Goal: Task Accomplishment & Management: Use online tool/utility

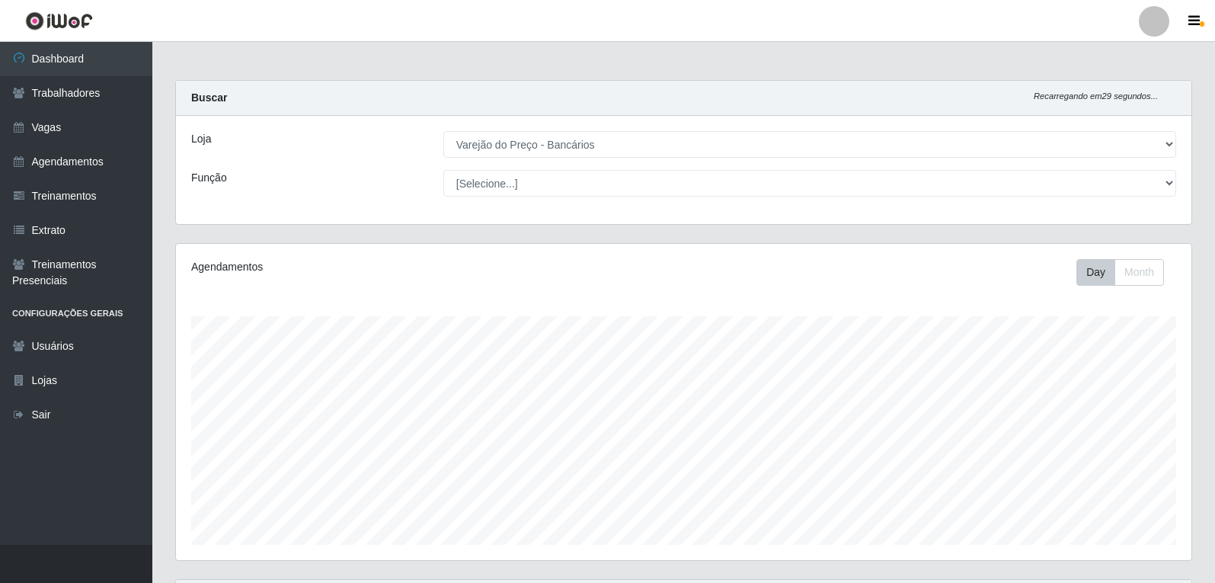
select select "157"
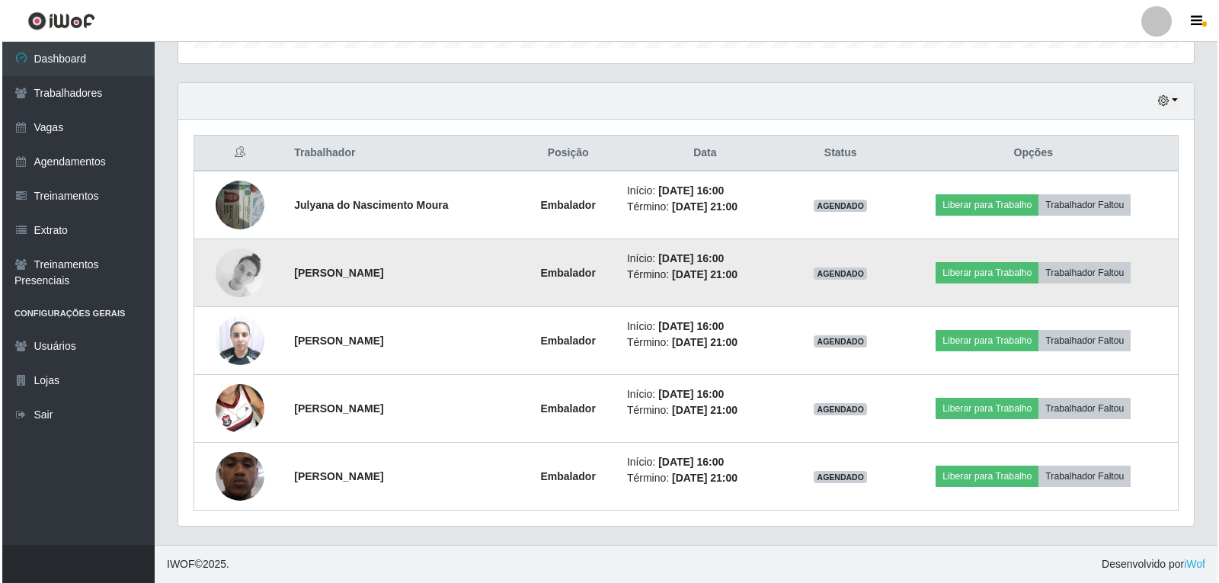
scroll to position [316, 1016]
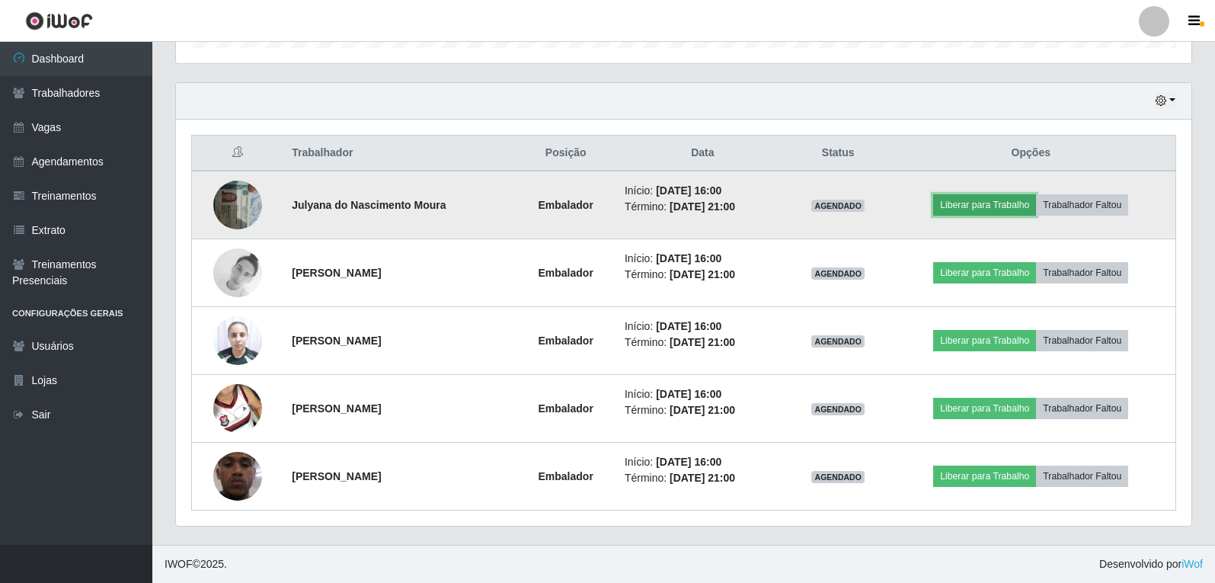
click at [995, 197] on button "Liberar para Trabalho" at bounding box center [985, 204] width 103 height 21
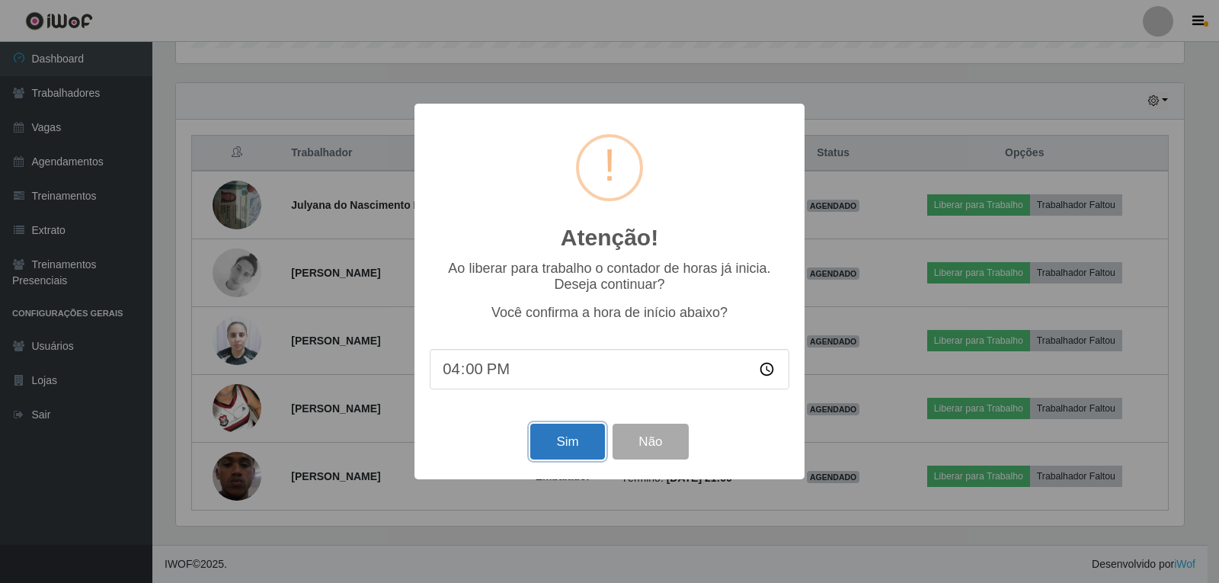
click at [571, 437] on button "Sim" at bounding box center [567, 442] width 74 height 36
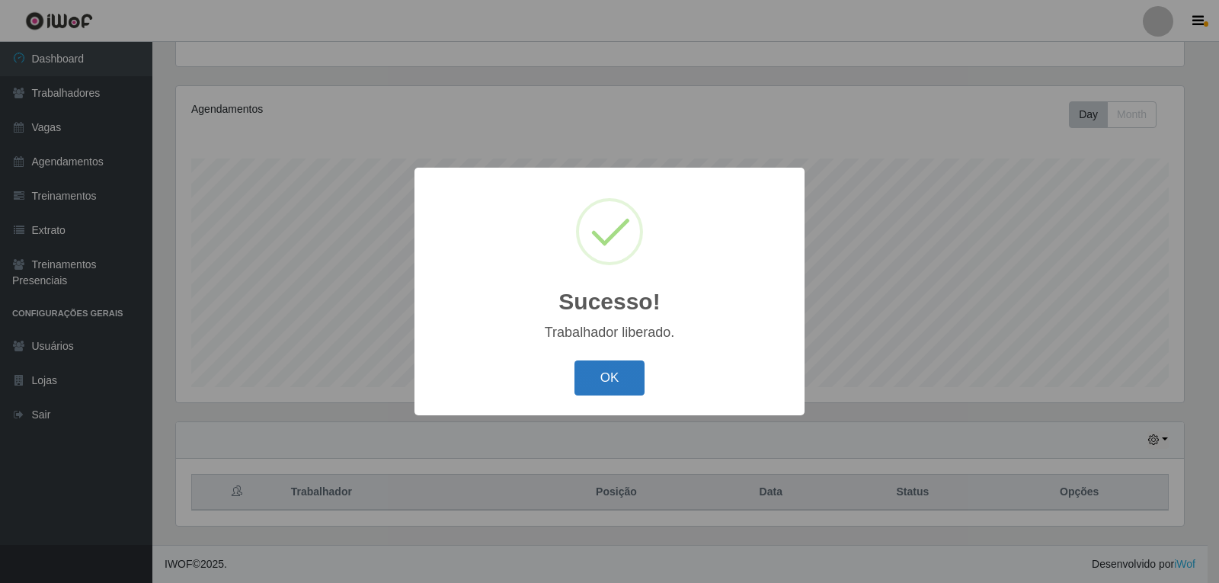
click at [611, 373] on button "OK" at bounding box center [610, 378] width 71 height 36
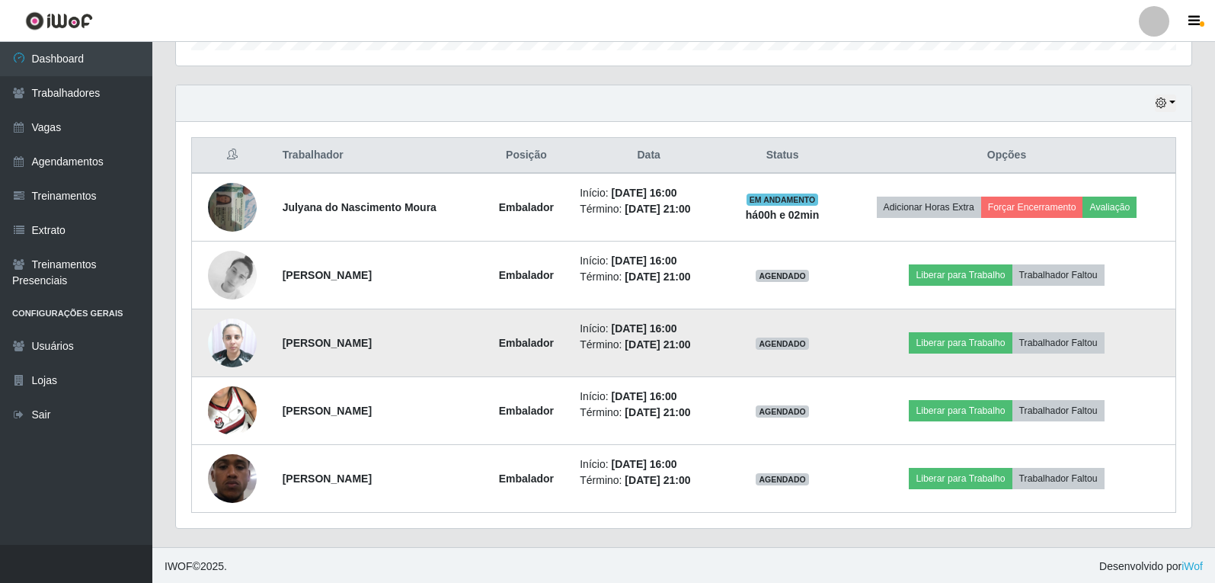
scroll to position [497, 0]
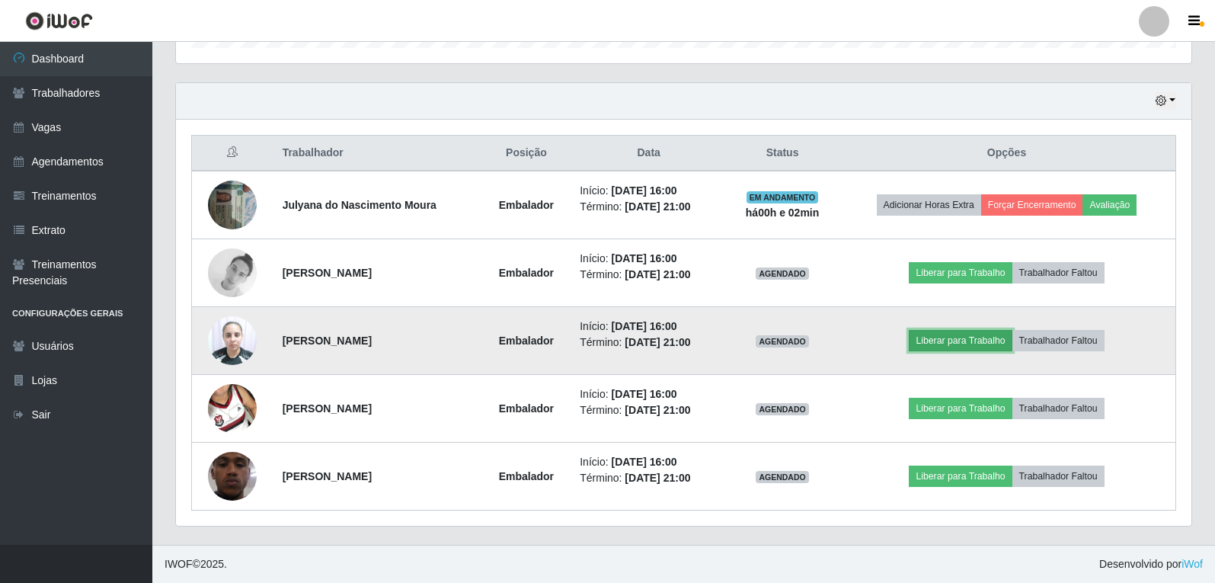
click at [937, 334] on button "Liberar para Trabalho" at bounding box center [960, 340] width 103 height 21
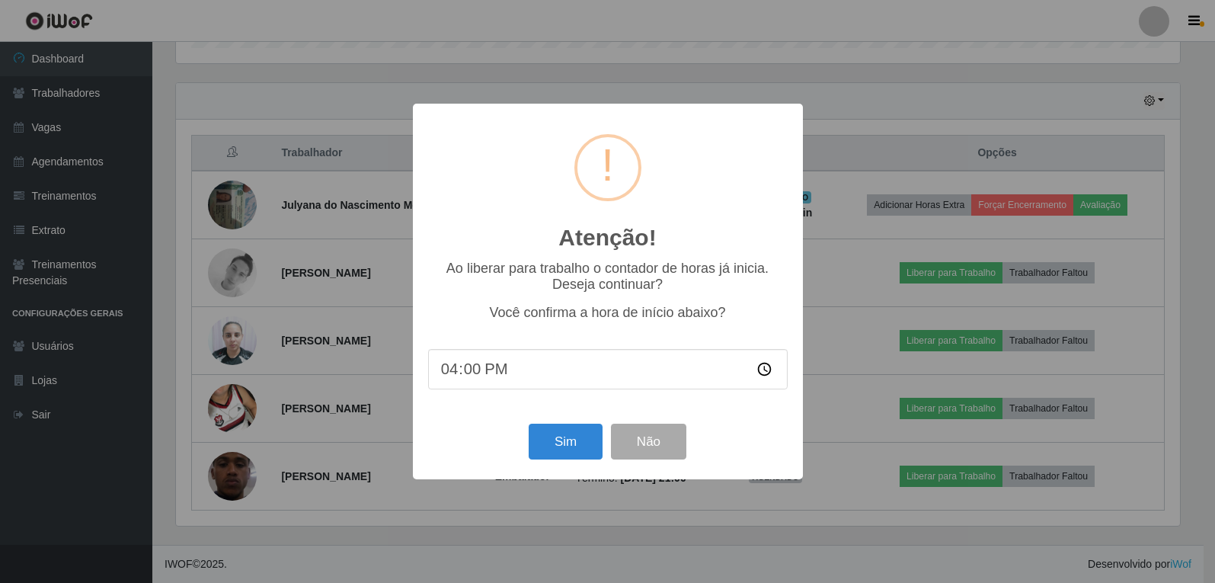
scroll to position [316, 1008]
click at [591, 443] on button "Sim" at bounding box center [567, 442] width 74 height 36
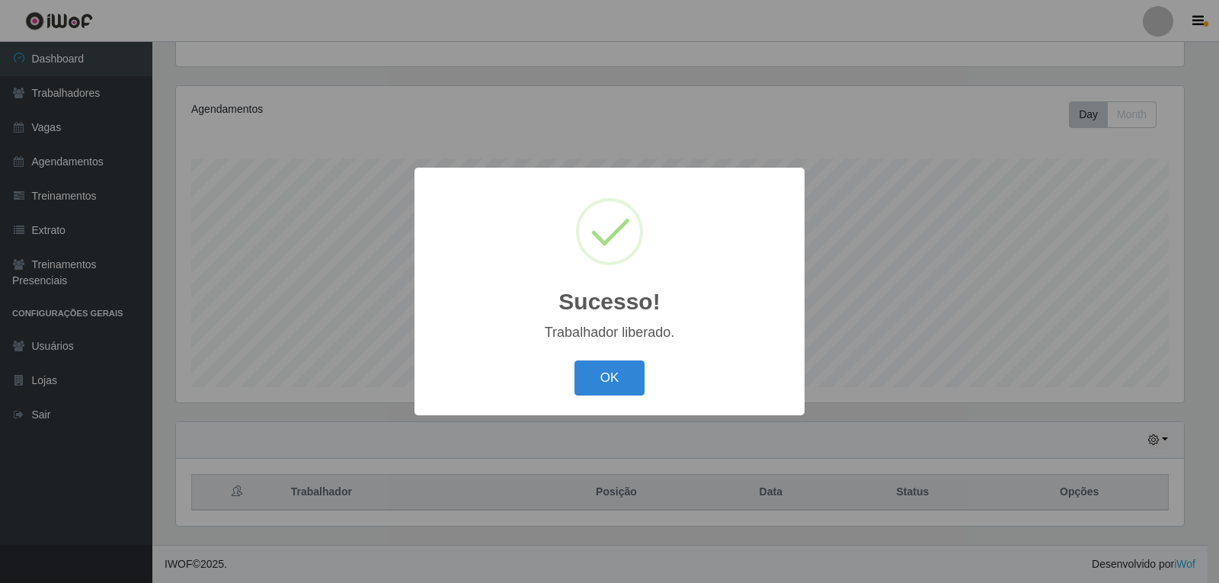
drag, startPoint x: 603, startPoint y: 395, endPoint x: 607, endPoint y: 388, distance: 8.2
click at [604, 395] on button "OK" at bounding box center [610, 378] width 71 height 36
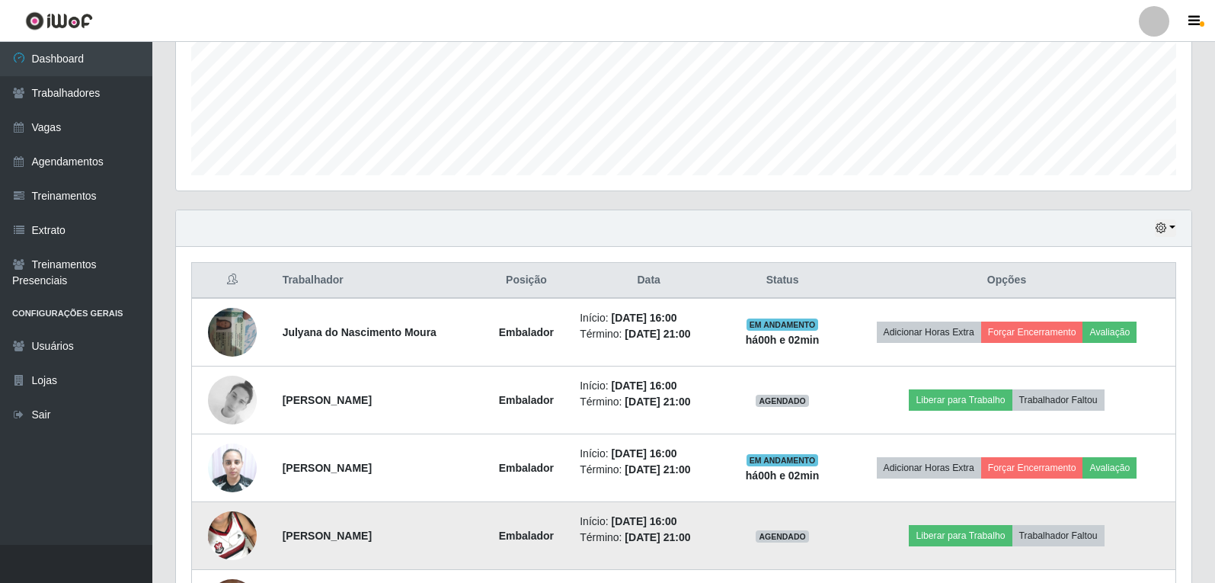
scroll to position [463, 0]
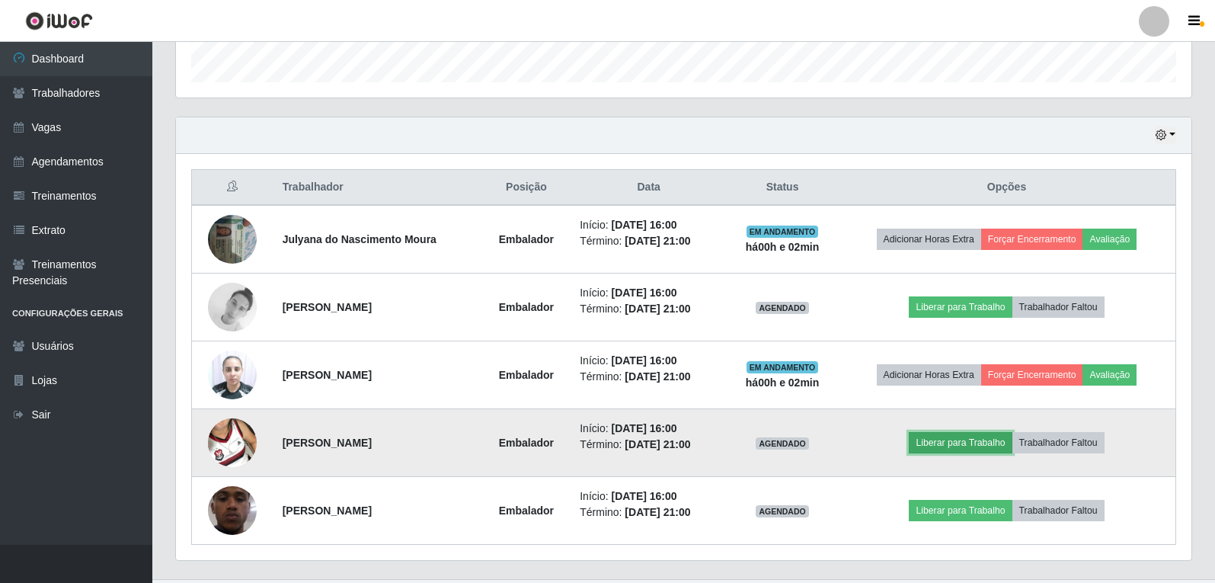
click at [966, 445] on button "Liberar para Trabalho" at bounding box center [960, 442] width 103 height 21
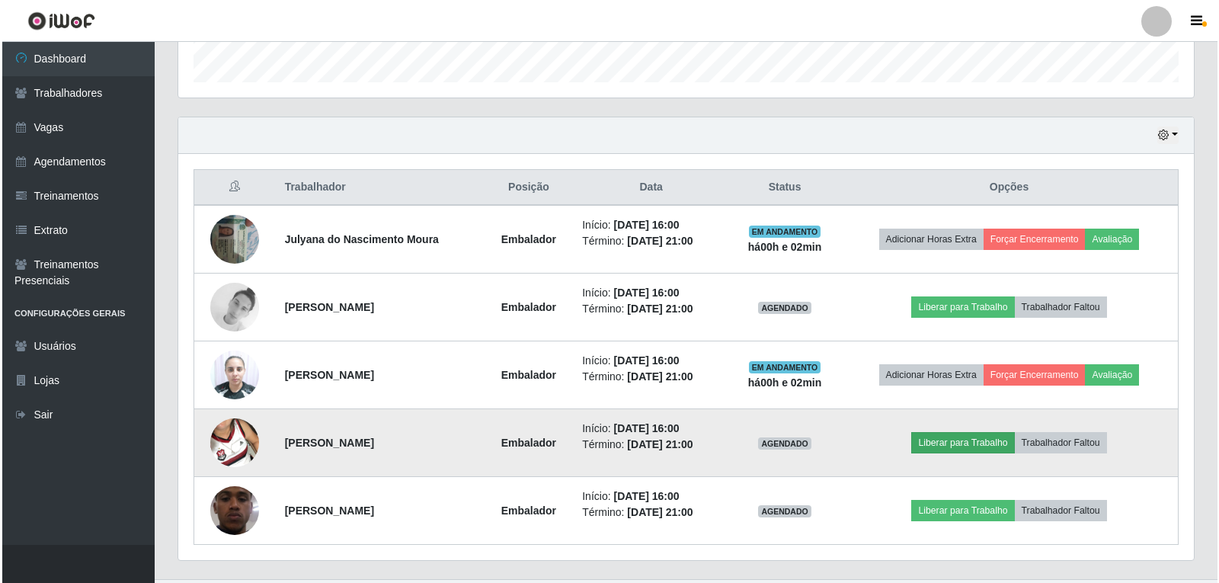
scroll to position [316, 1008]
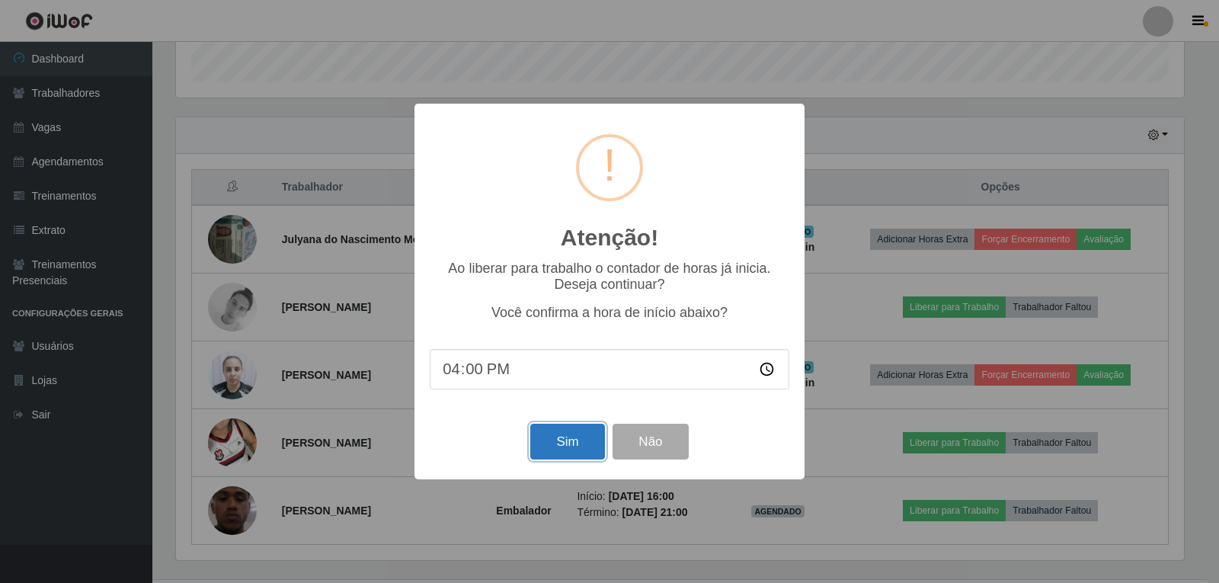
click at [574, 447] on button "Sim" at bounding box center [567, 442] width 74 height 36
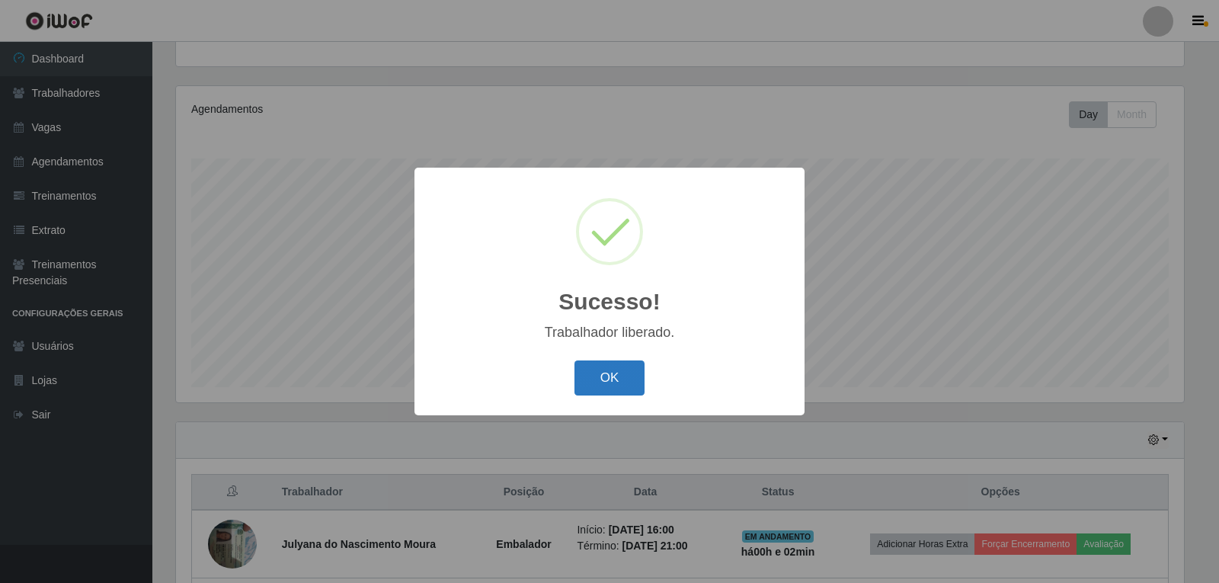
click at [603, 373] on button "OK" at bounding box center [610, 378] width 71 height 36
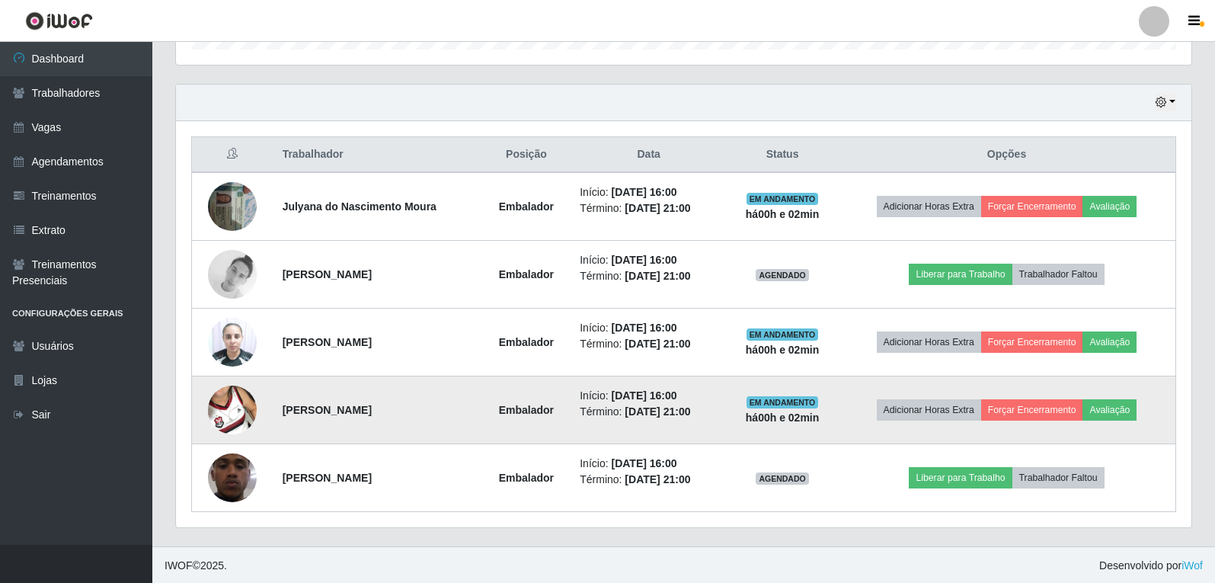
scroll to position [0, 0]
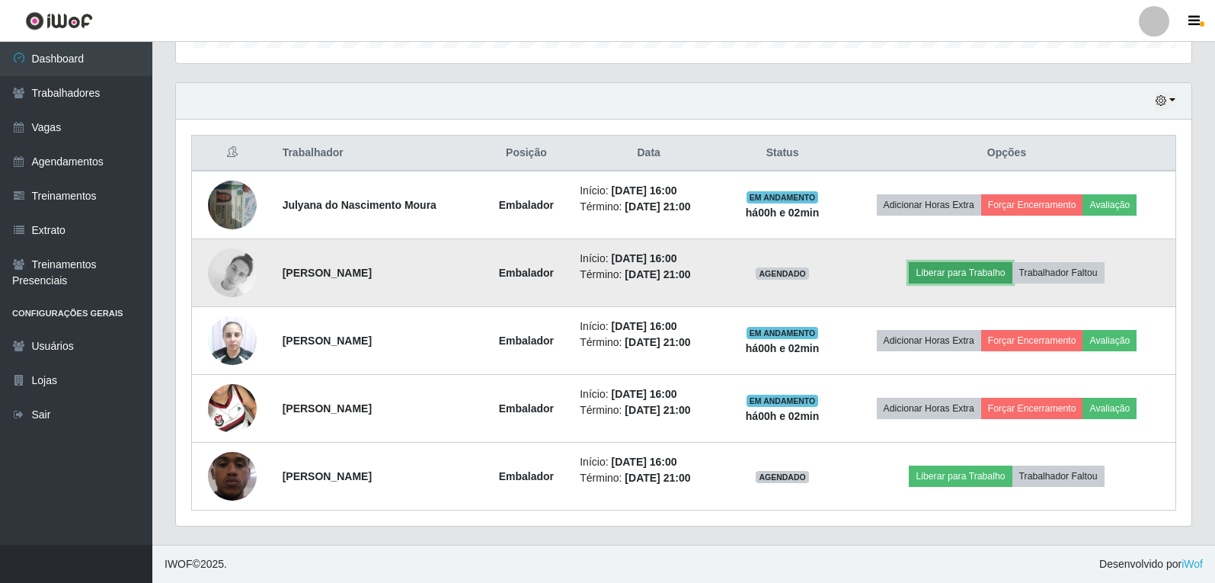
click at [954, 267] on button "Liberar para Trabalho" at bounding box center [960, 272] width 103 height 21
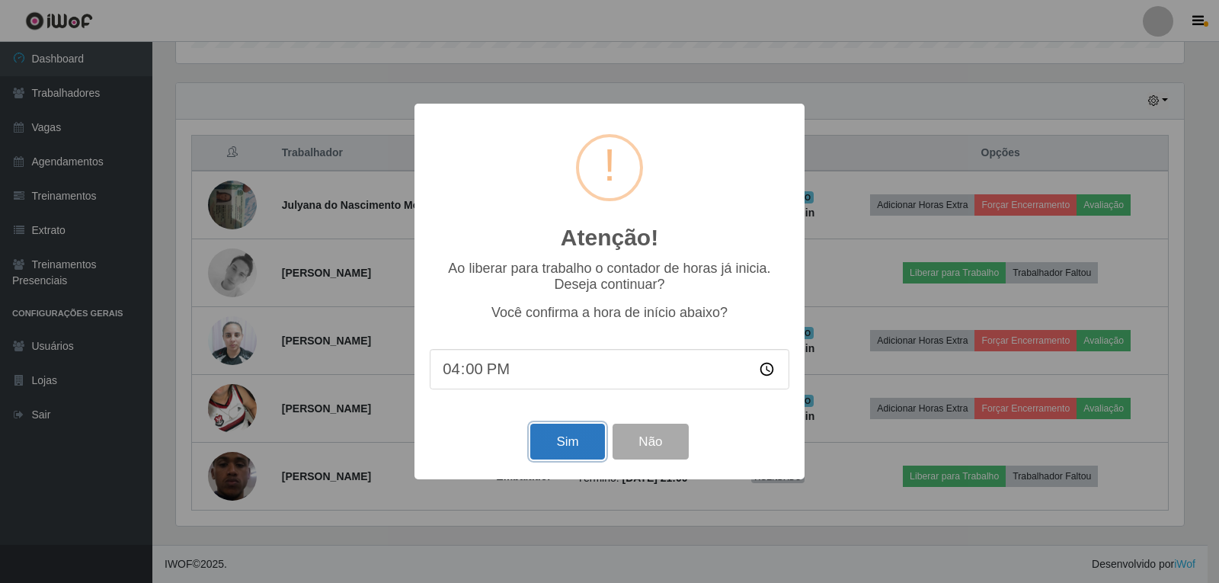
click at [578, 443] on button "Sim" at bounding box center [567, 442] width 74 height 36
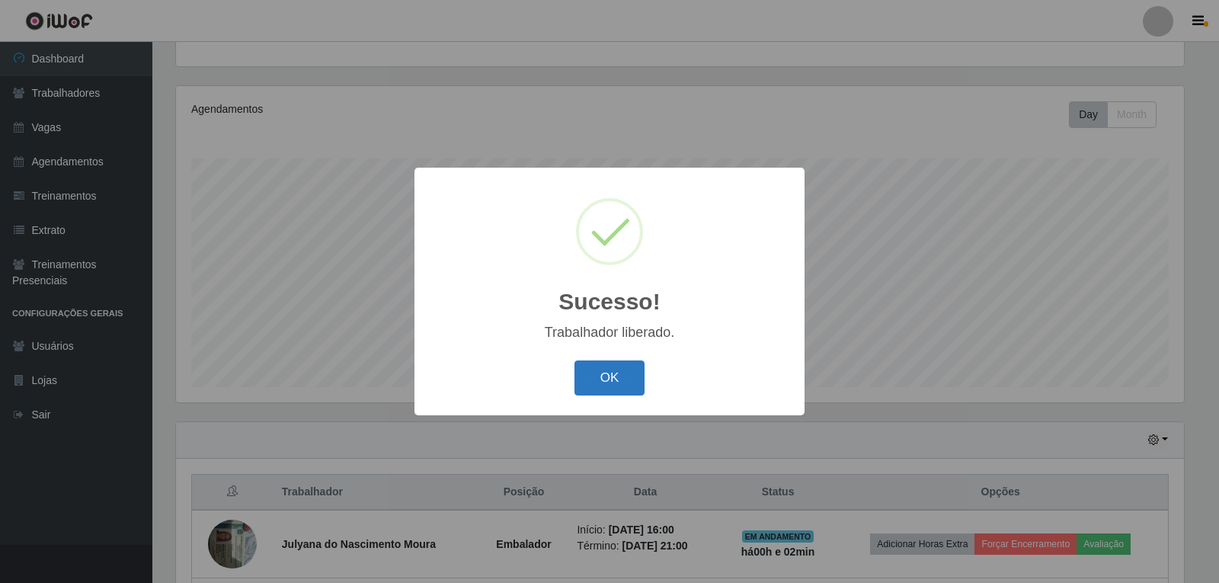
click at [619, 393] on button "OK" at bounding box center [610, 378] width 71 height 36
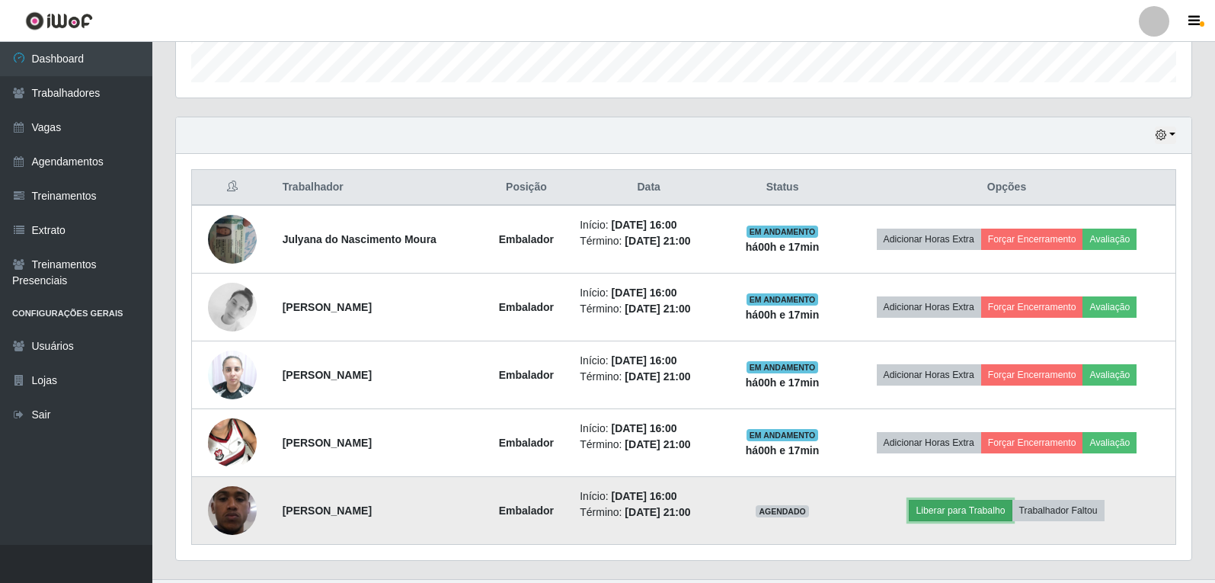
click at [955, 510] on button "Liberar para Trabalho" at bounding box center [960, 510] width 103 height 21
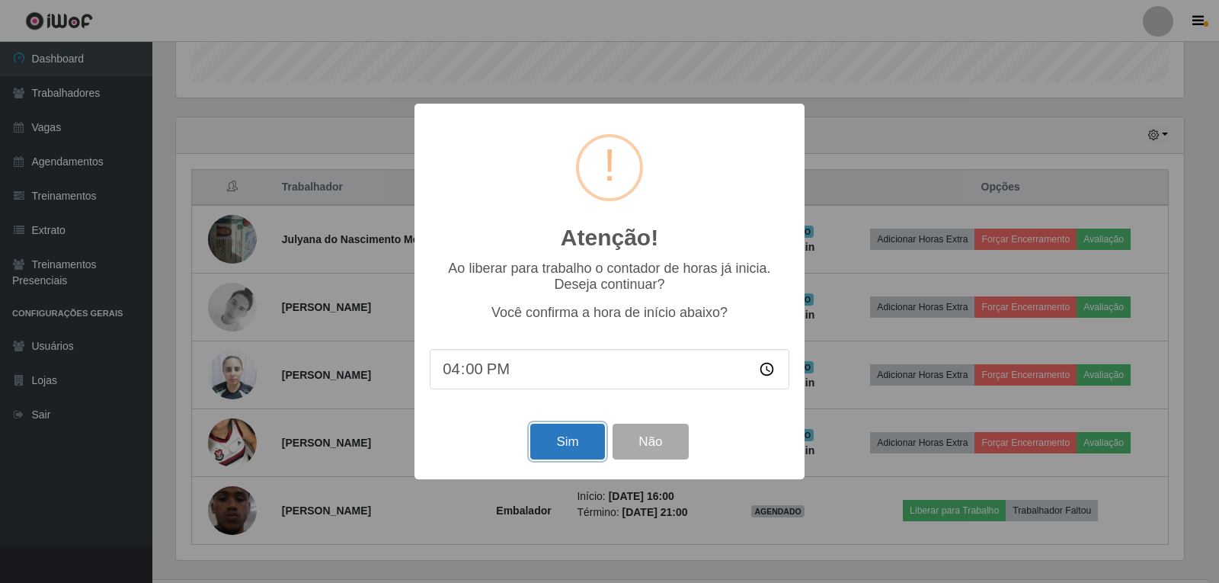
click at [582, 451] on button "Sim" at bounding box center [567, 442] width 74 height 36
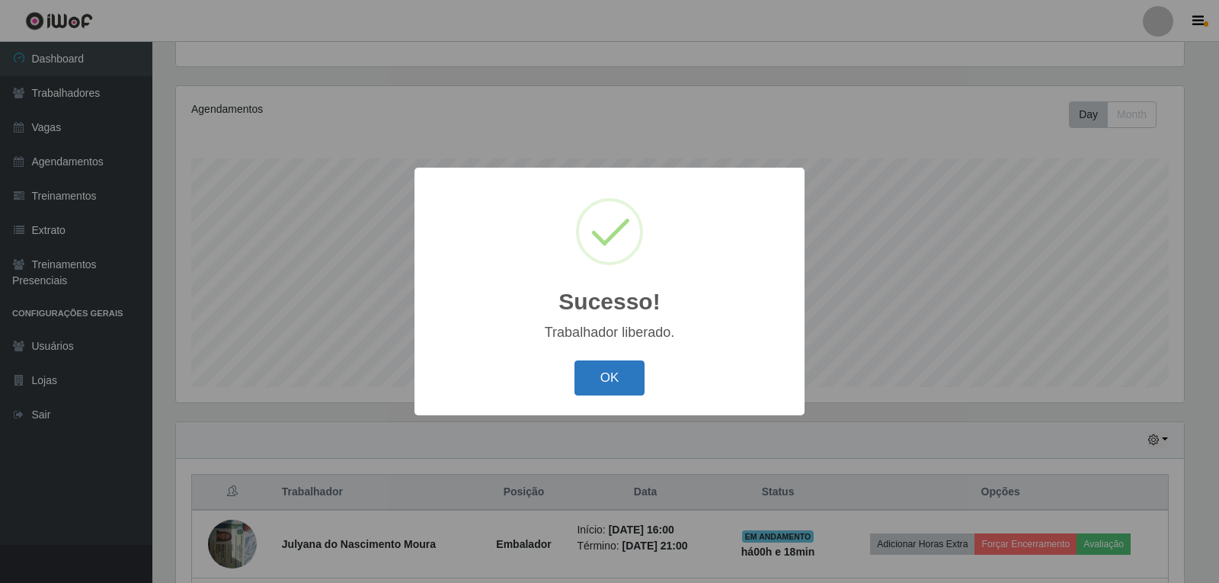
click at [632, 371] on button "OK" at bounding box center [610, 378] width 71 height 36
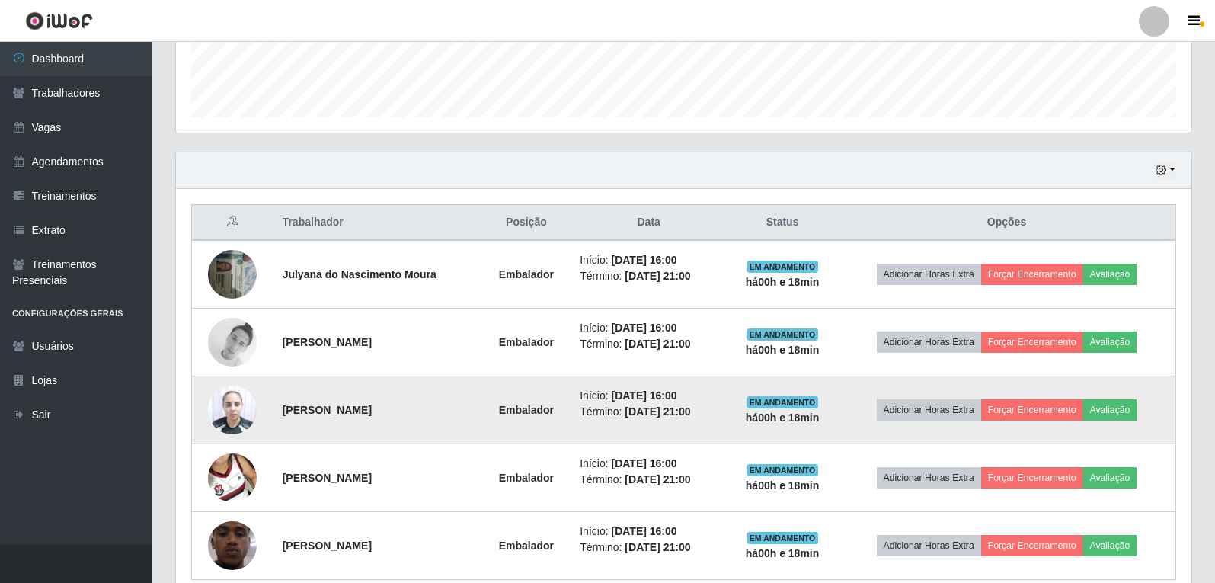
scroll to position [463, 0]
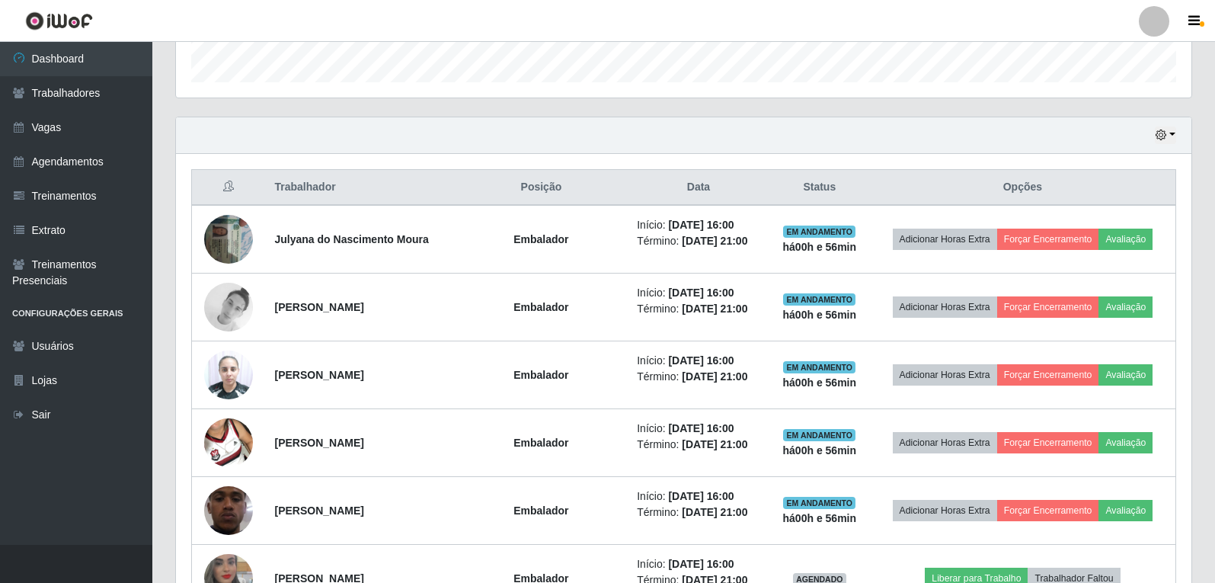
click at [871, 136] on div "Hoje 1 dia 3 dias 1 Semana Não encerrados" at bounding box center [684, 135] width 1016 height 37
